Goal: Transaction & Acquisition: Purchase product/service

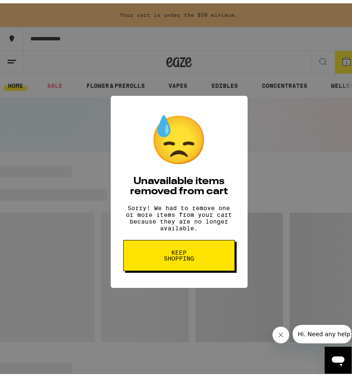
click at [192, 254] on span "Keep Shopping" at bounding box center [178, 252] width 43 height 12
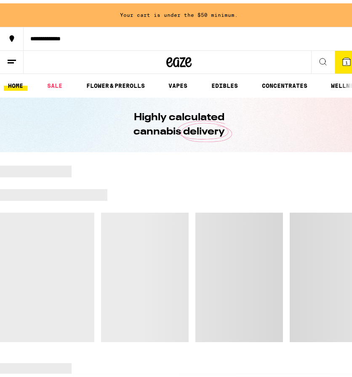
click at [342, 55] on icon at bounding box center [346, 59] width 8 height 8
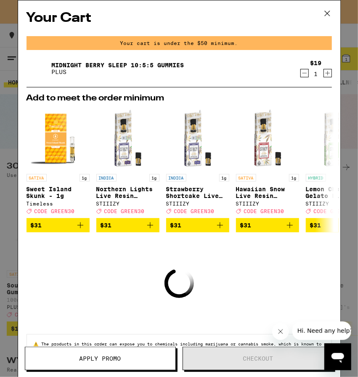
click at [301, 73] on icon "Decrement" at bounding box center [305, 73] width 8 height 10
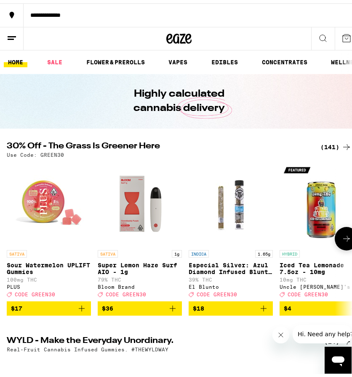
click at [345, 243] on button at bounding box center [346, 236] width 24 height 24
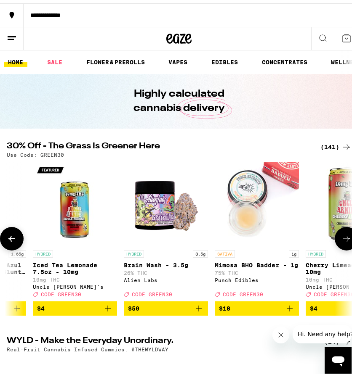
click at [342, 241] on icon at bounding box center [346, 235] width 10 height 10
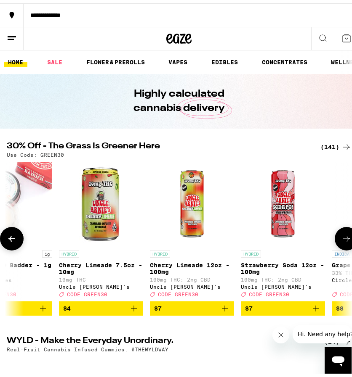
click at [342, 241] on icon at bounding box center [346, 235] width 10 height 10
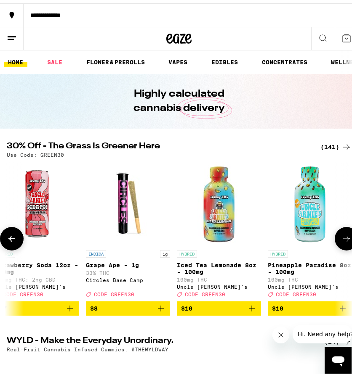
scroll to position [0, 739]
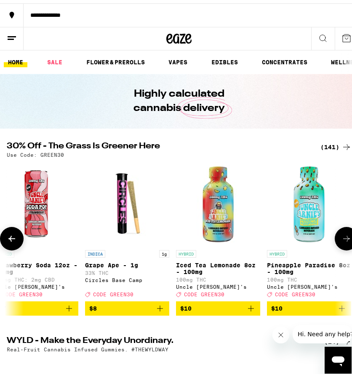
click at [334, 238] on button at bounding box center [346, 236] width 24 height 24
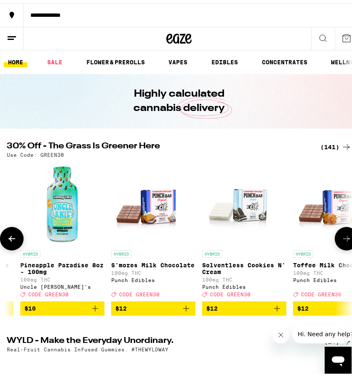
click at [334, 238] on button at bounding box center [346, 236] width 24 height 24
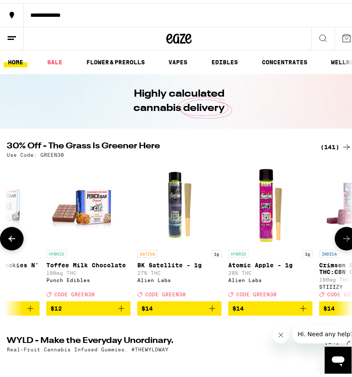
click at [334, 238] on button at bounding box center [346, 236] width 24 height 24
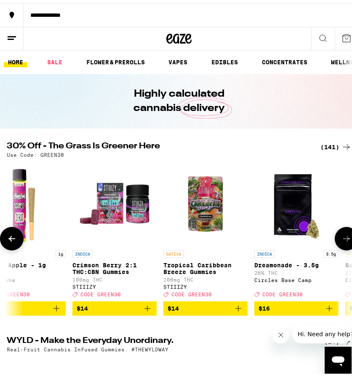
click at [334, 238] on button at bounding box center [346, 236] width 24 height 24
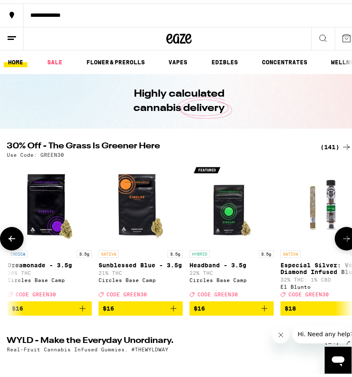
click at [334, 238] on button at bounding box center [346, 236] width 24 height 24
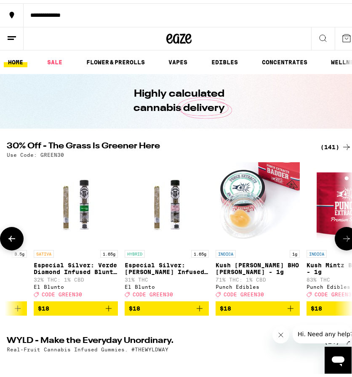
click at [334, 238] on button at bounding box center [346, 236] width 24 height 24
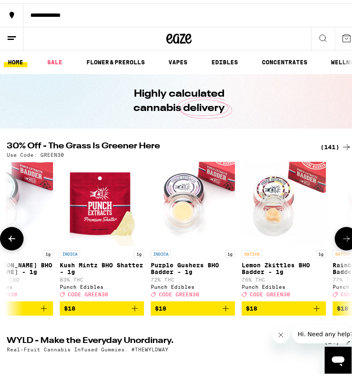
click at [334, 238] on button at bounding box center [346, 236] width 24 height 24
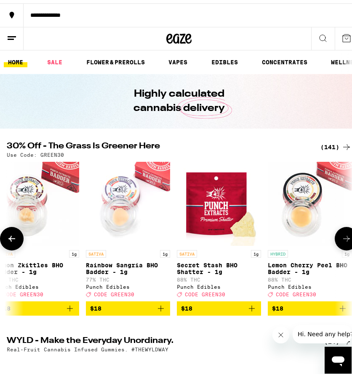
click at [334, 238] on button at bounding box center [346, 236] width 24 height 24
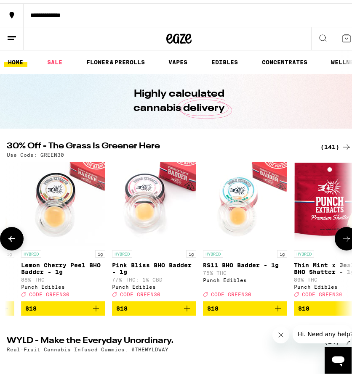
click at [334, 238] on button at bounding box center [346, 236] width 24 height 24
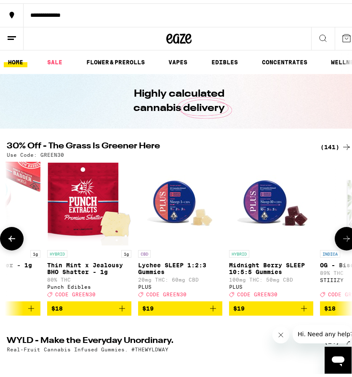
click at [334, 238] on button at bounding box center [346, 236] width 24 height 24
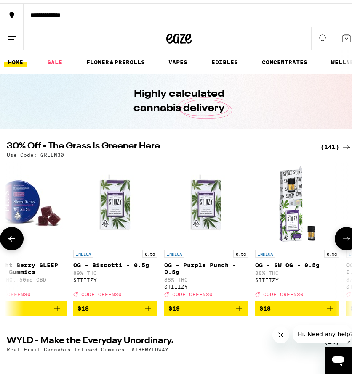
click at [334, 238] on button at bounding box center [346, 236] width 24 height 24
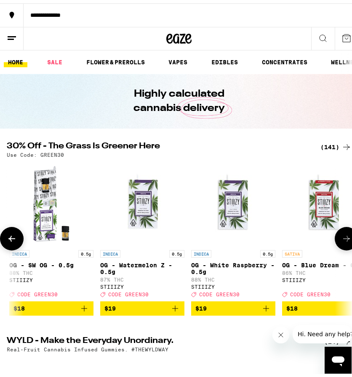
scroll to position [0, 3450]
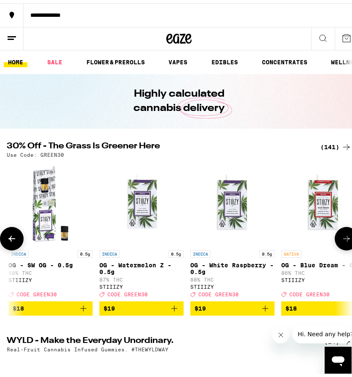
click at [9, 245] on button at bounding box center [12, 236] width 24 height 24
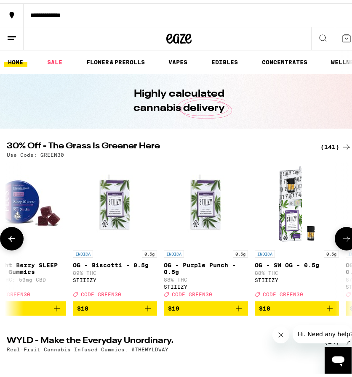
scroll to position [0, 3204]
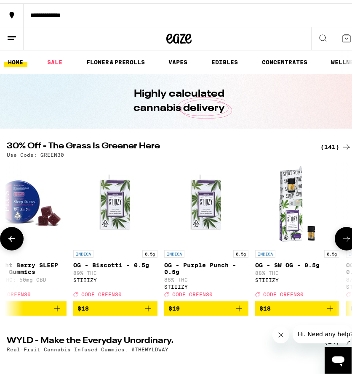
click at [235, 310] on icon "Add to bag" at bounding box center [239, 305] width 10 height 10
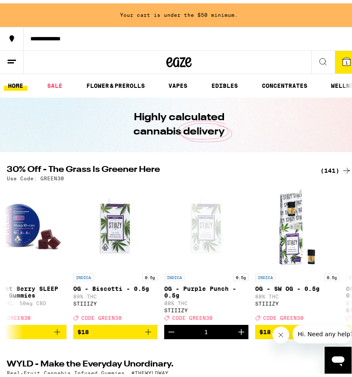
click at [283, 335] on icon "Close message from company" at bounding box center [280, 334] width 7 height 7
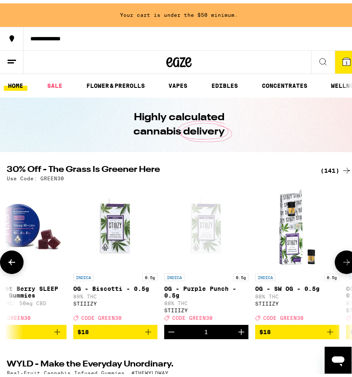
click at [327, 332] on icon "Add to bag" at bounding box center [330, 329] width 10 height 10
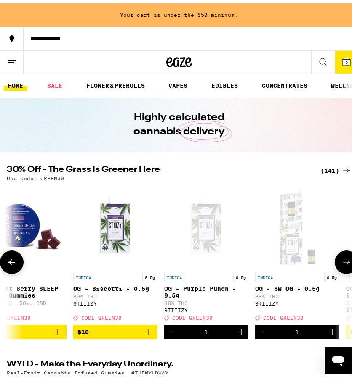
click at [343, 254] on button at bounding box center [346, 259] width 24 height 24
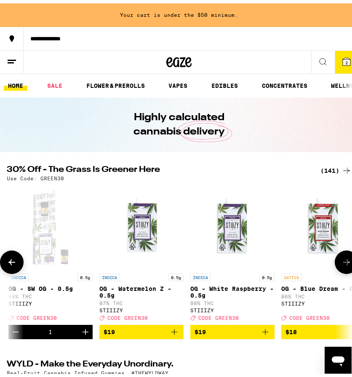
click at [341, 264] on icon at bounding box center [346, 259] width 10 height 10
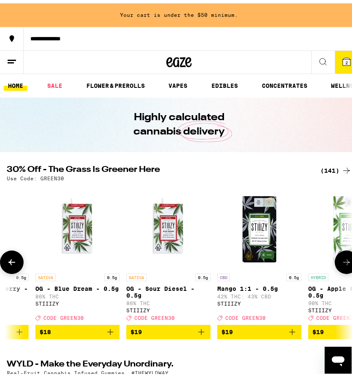
scroll to position [0, 3696]
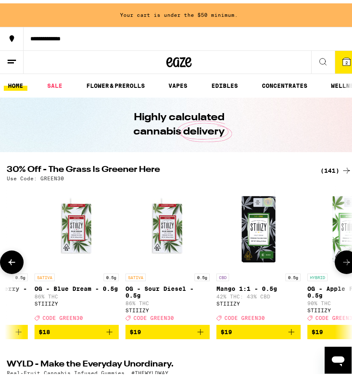
click at [17, 264] on button at bounding box center [12, 259] width 24 height 24
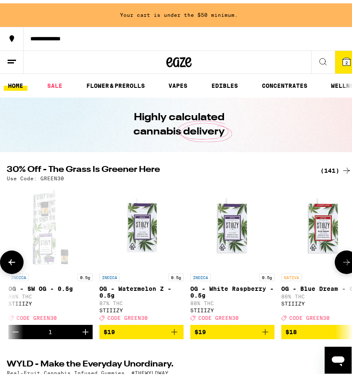
scroll to position [0, 3450]
click at [342, 269] on button at bounding box center [346, 259] width 24 height 24
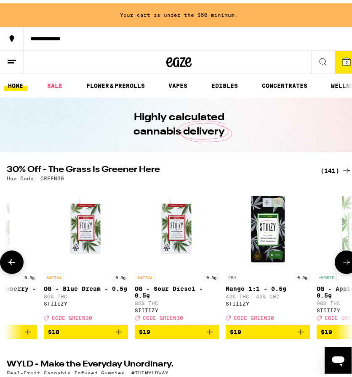
click at [342, 269] on button at bounding box center [346, 259] width 24 height 24
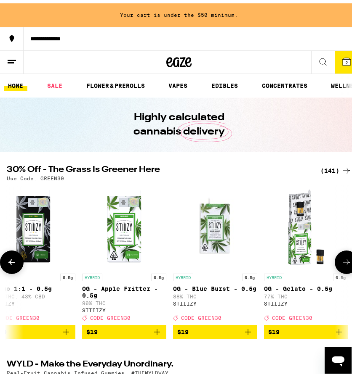
scroll to position [0, 3933]
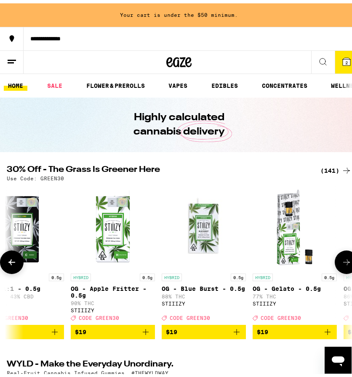
click at [342, 269] on button at bounding box center [346, 259] width 24 height 24
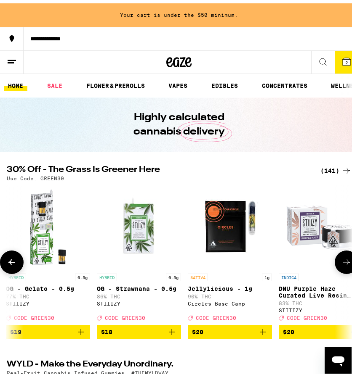
click at [342, 269] on button at bounding box center [346, 259] width 24 height 24
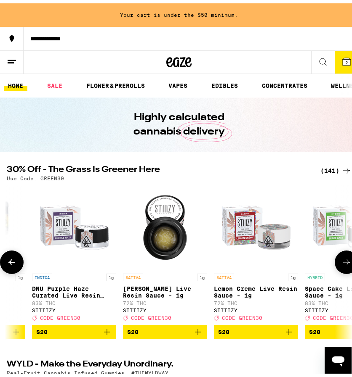
click at [342, 269] on button at bounding box center [346, 259] width 24 height 24
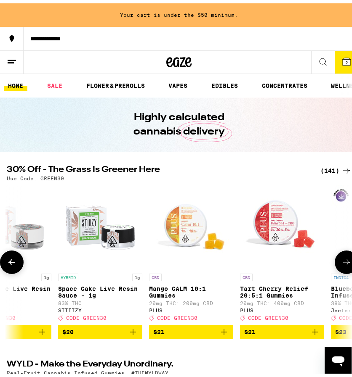
click at [342, 269] on button at bounding box center [346, 259] width 24 height 24
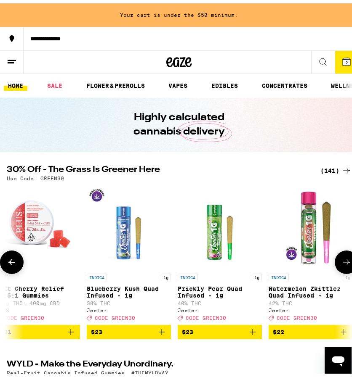
click at [342, 269] on button at bounding box center [346, 259] width 24 height 24
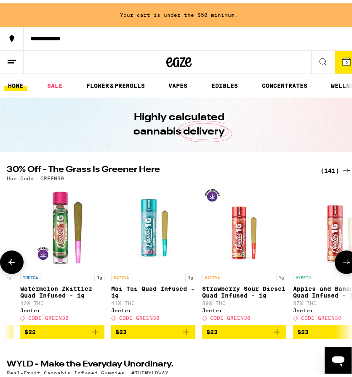
click at [342, 269] on button at bounding box center [346, 259] width 24 height 24
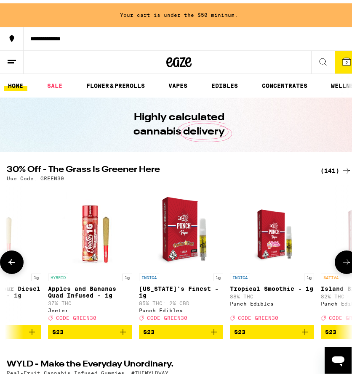
click at [342, 269] on button at bounding box center [346, 259] width 24 height 24
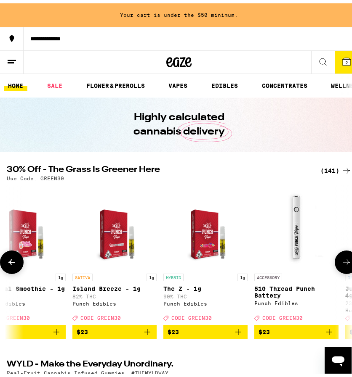
click at [342, 264] on icon at bounding box center [346, 259] width 10 height 10
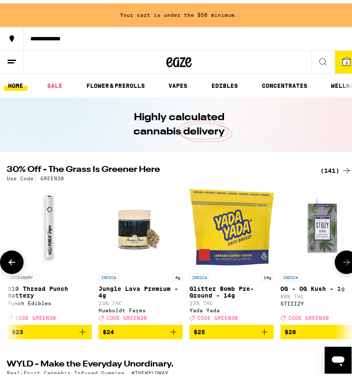
click at [342, 264] on icon at bounding box center [346, 259] width 10 height 10
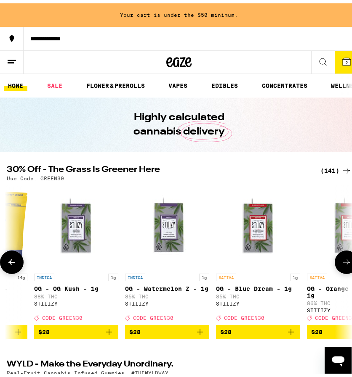
scroll to position [0, 6150]
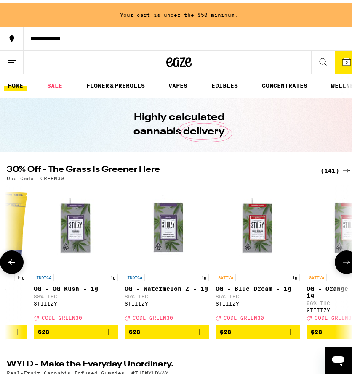
click at [106, 334] on icon "Add to bag" at bounding box center [108, 329] width 10 height 10
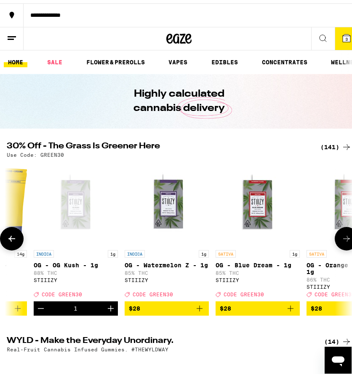
click at [56, 265] on p "OG - OG Kush - 1g" at bounding box center [76, 262] width 84 height 7
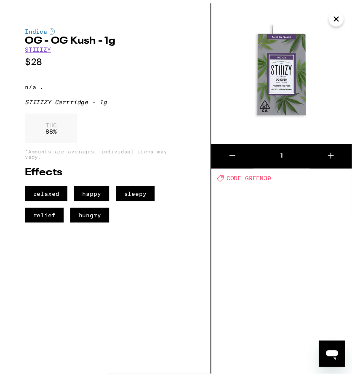
scroll to position [0, 6150]
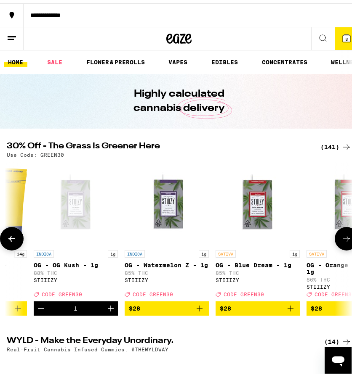
click at [168, 262] on p "OG - Watermelon Z - 1g" at bounding box center [166, 262] width 84 height 7
click at [334, 238] on button at bounding box center [346, 236] width 24 height 24
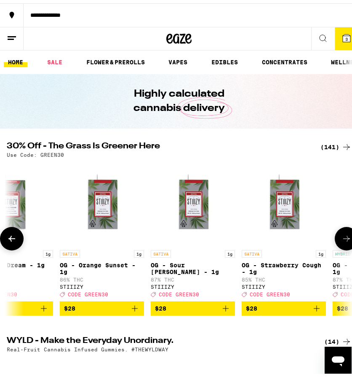
click at [334, 238] on button at bounding box center [346, 236] width 24 height 24
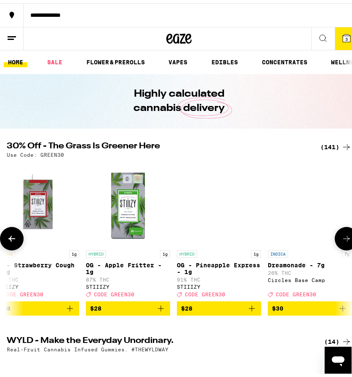
click at [334, 238] on button at bounding box center [346, 236] width 24 height 24
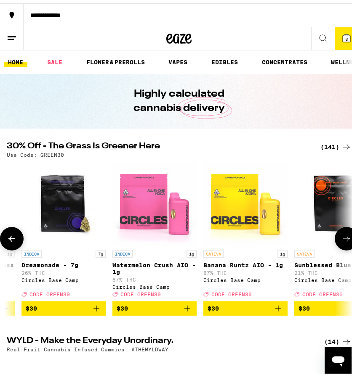
scroll to position [0, 6889]
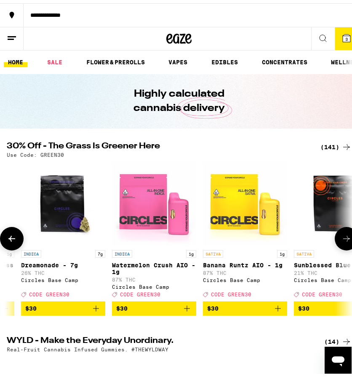
click at [334, 238] on button at bounding box center [346, 236] width 24 height 24
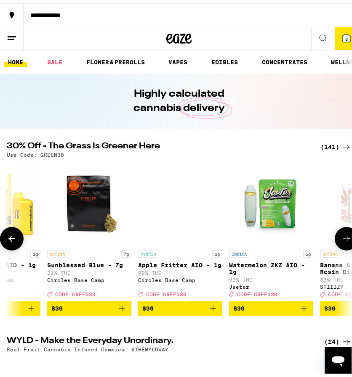
click at [334, 238] on button at bounding box center [346, 236] width 24 height 24
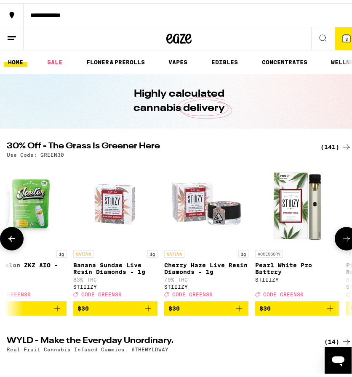
click at [334, 238] on button at bounding box center [346, 236] width 24 height 24
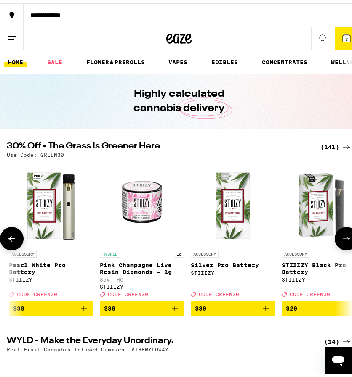
click at [334, 238] on button at bounding box center [346, 236] width 24 height 24
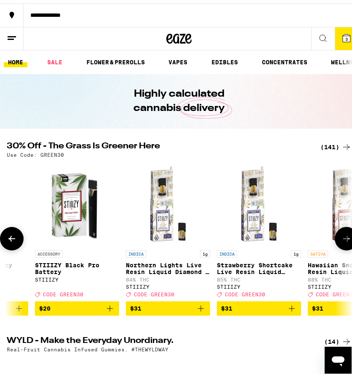
scroll to position [0, 7875]
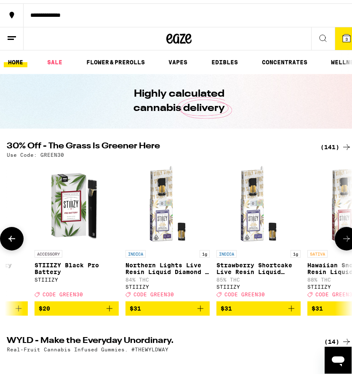
click at [8, 232] on button at bounding box center [12, 236] width 24 height 24
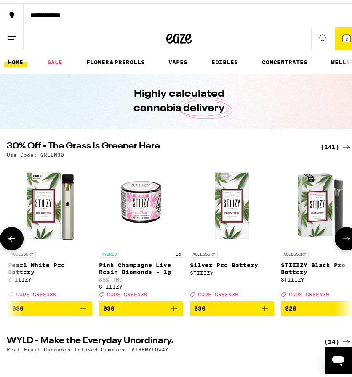
scroll to position [0, 7628]
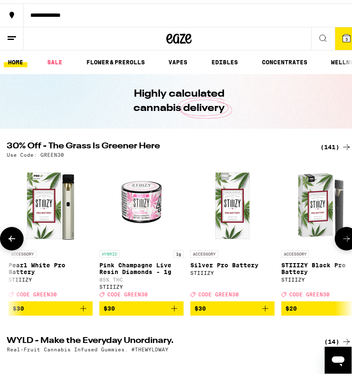
click at [345, 240] on button at bounding box center [346, 236] width 24 height 24
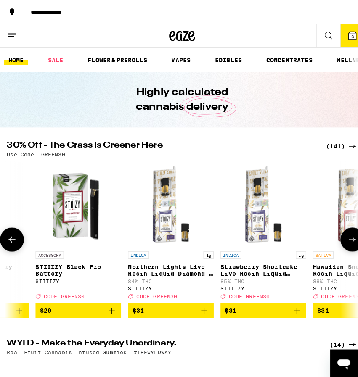
scroll to position [0, 7875]
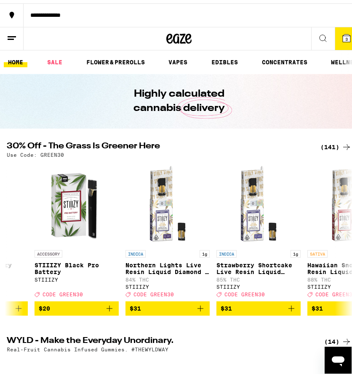
click at [201, 310] on icon "Add to bag" at bounding box center [200, 305] width 10 height 10
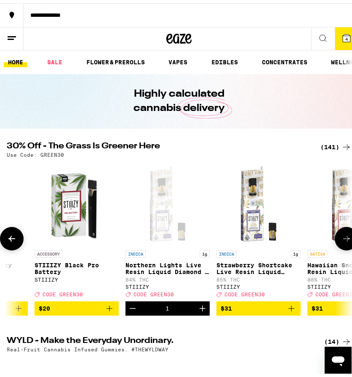
click at [163, 265] on p "Northern Lights Live Resin Liquid Diamond - 1g" at bounding box center [167, 265] width 84 height 13
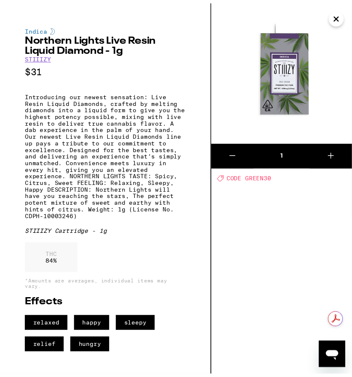
scroll to position [3, 0]
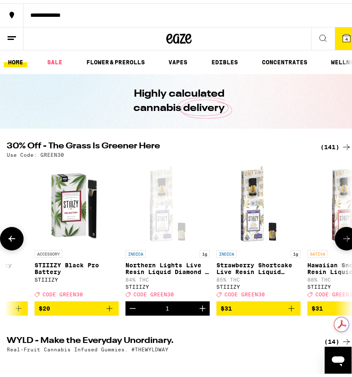
click at [341, 241] on icon at bounding box center [346, 235] width 10 height 10
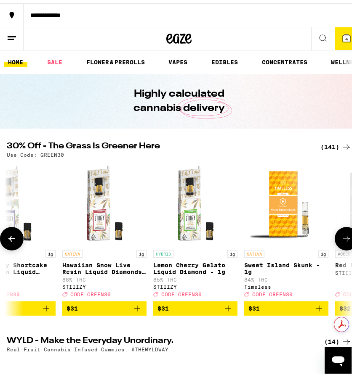
scroll to position [0, 8121]
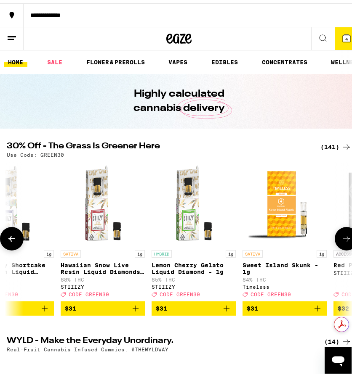
click at [341, 241] on icon at bounding box center [346, 235] width 10 height 10
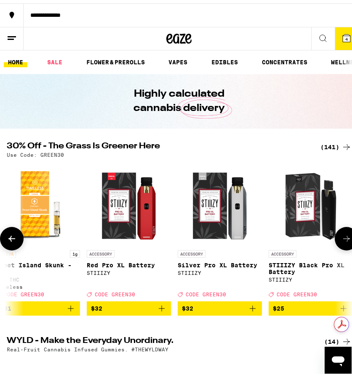
click at [341, 241] on icon at bounding box center [346, 235] width 10 height 10
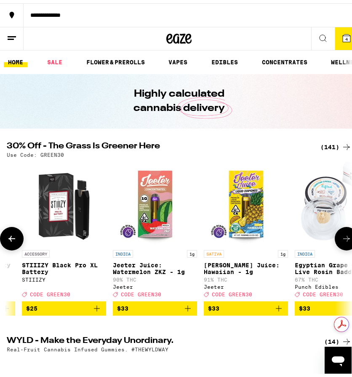
click at [341, 241] on icon at bounding box center [346, 235] width 10 height 10
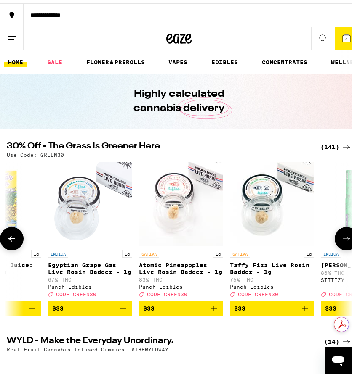
click at [341, 241] on icon at bounding box center [346, 235] width 10 height 10
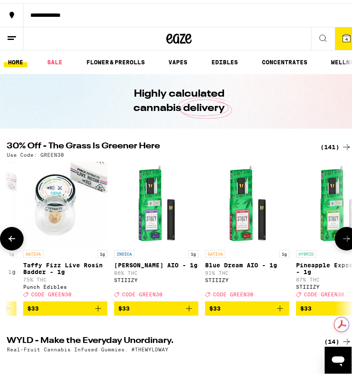
click at [341, 241] on icon at bounding box center [346, 235] width 10 height 10
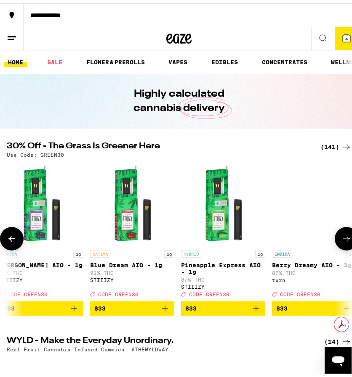
click at [341, 241] on icon at bounding box center [346, 235] width 10 height 10
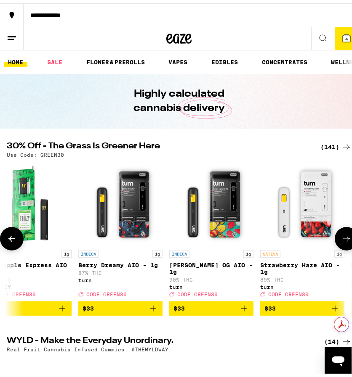
click at [341, 241] on icon at bounding box center [346, 235] width 10 height 10
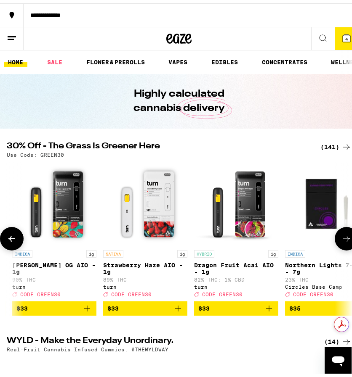
click at [341, 241] on icon at bounding box center [346, 235] width 10 height 10
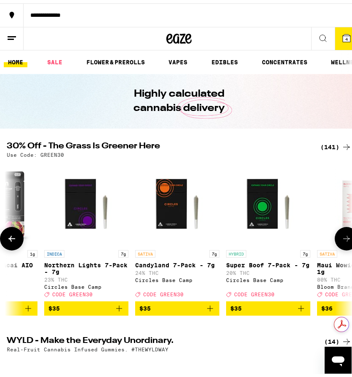
scroll to position [0, 9800]
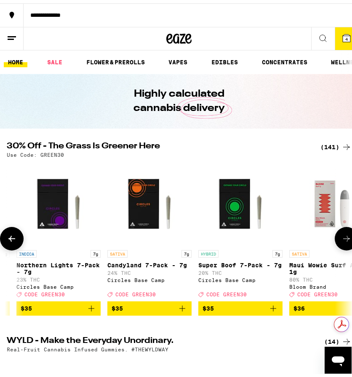
click at [341, 241] on icon at bounding box center [346, 235] width 10 height 10
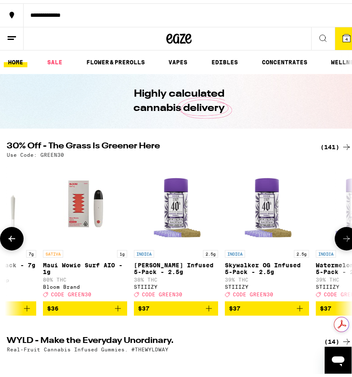
scroll to position [0, 10047]
click at [341, 241] on icon at bounding box center [346, 235] width 10 height 10
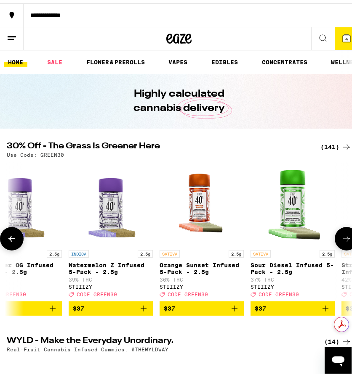
click at [341, 241] on icon at bounding box center [346, 235] width 10 height 10
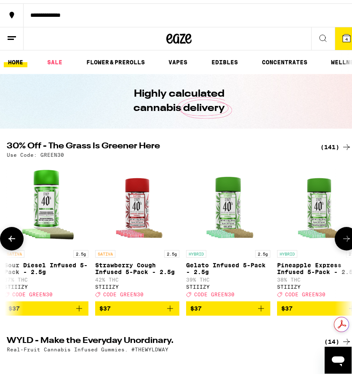
click at [341, 241] on icon at bounding box center [346, 235] width 10 height 10
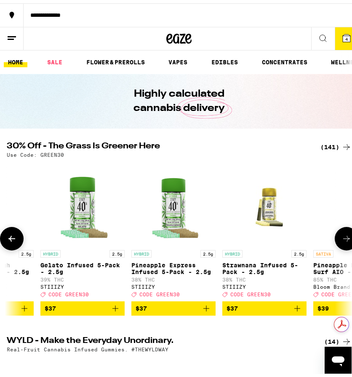
click at [341, 241] on icon at bounding box center [346, 235] width 10 height 10
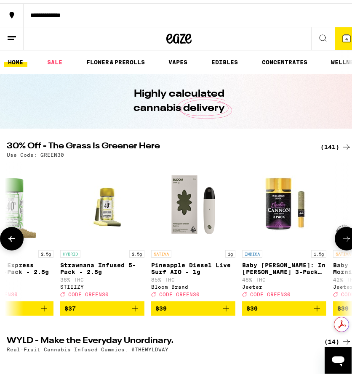
click at [341, 241] on icon at bounding box center [346, 235] width 10 height 10
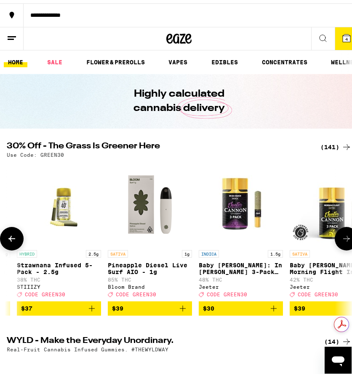
click at [341, 241] on icon at bounding box center [346, 235] width 10 height 10
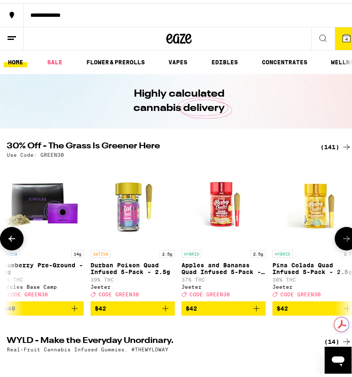
scroll to position [0, 11278]
